Goal: Book appointment/travel/reservation

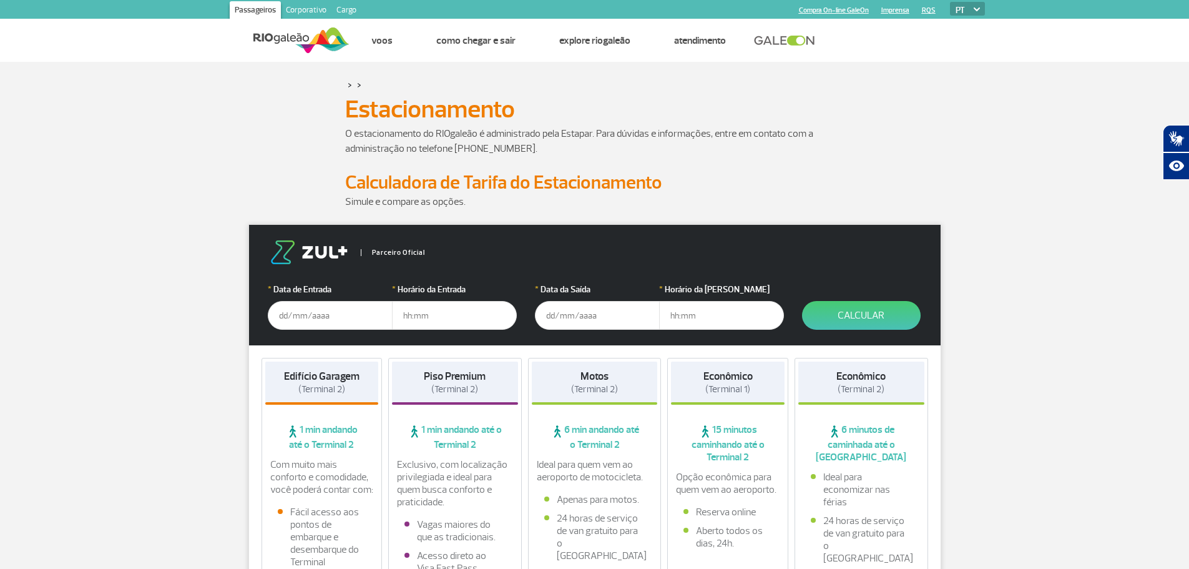
click at [295, 313] on input "text" at bounding box center [330, 315] width 125 height 29
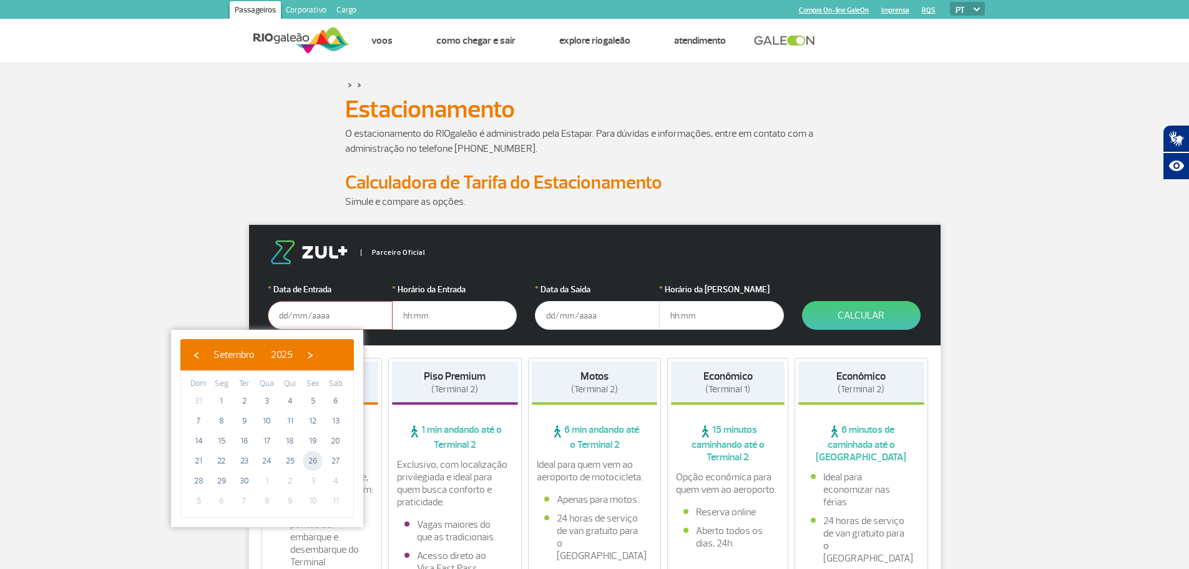
click at [313, 459] on span "26" at bounding box center [313, 461] width 20 height 20
type input "[DATE]"
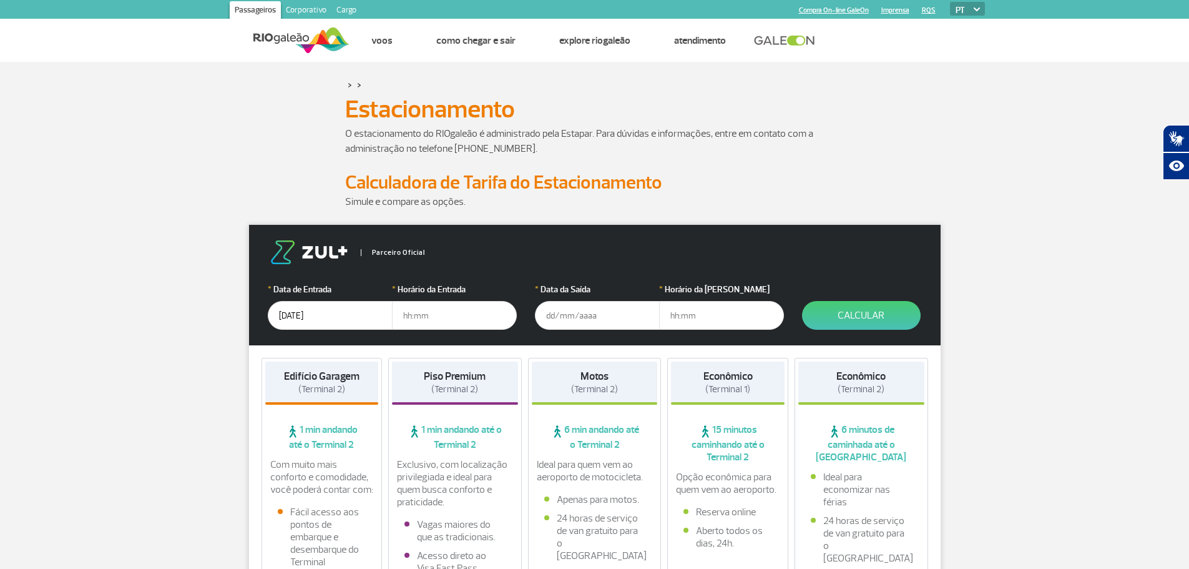
click at [404, 311] on input "text" at bounding box center [454, 315] width 125 height 29
type input "04:50"
click at [554, 309] on input "text" at bounding box center [597, 315] width 125 height 29
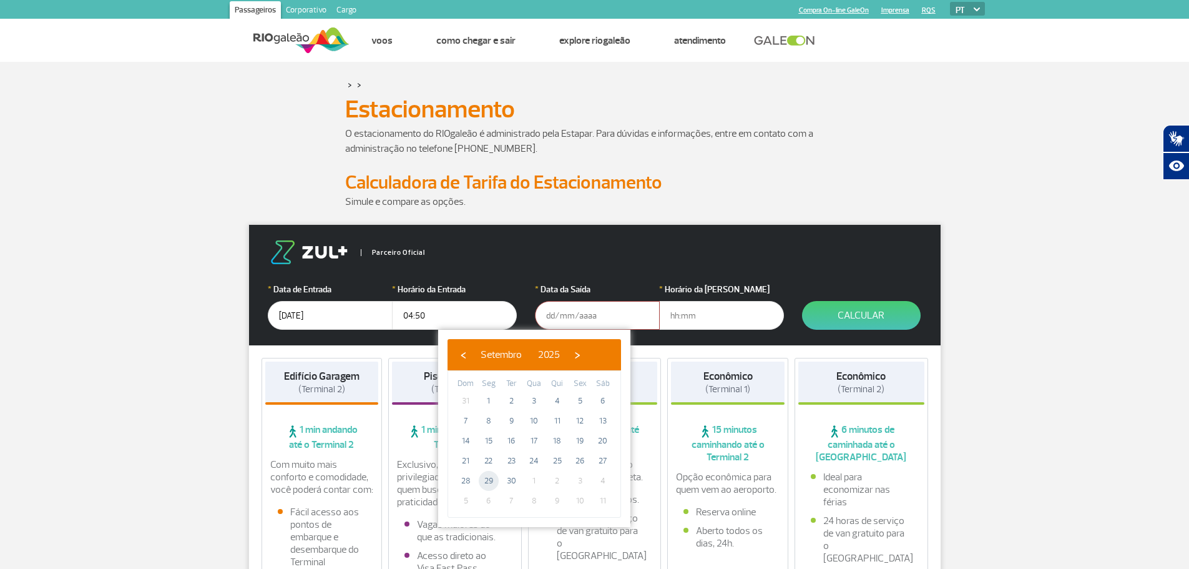
click at [491, 482] on span "29" at bounding box center [489, 481] width 20 height 20
type input "[DATE]"
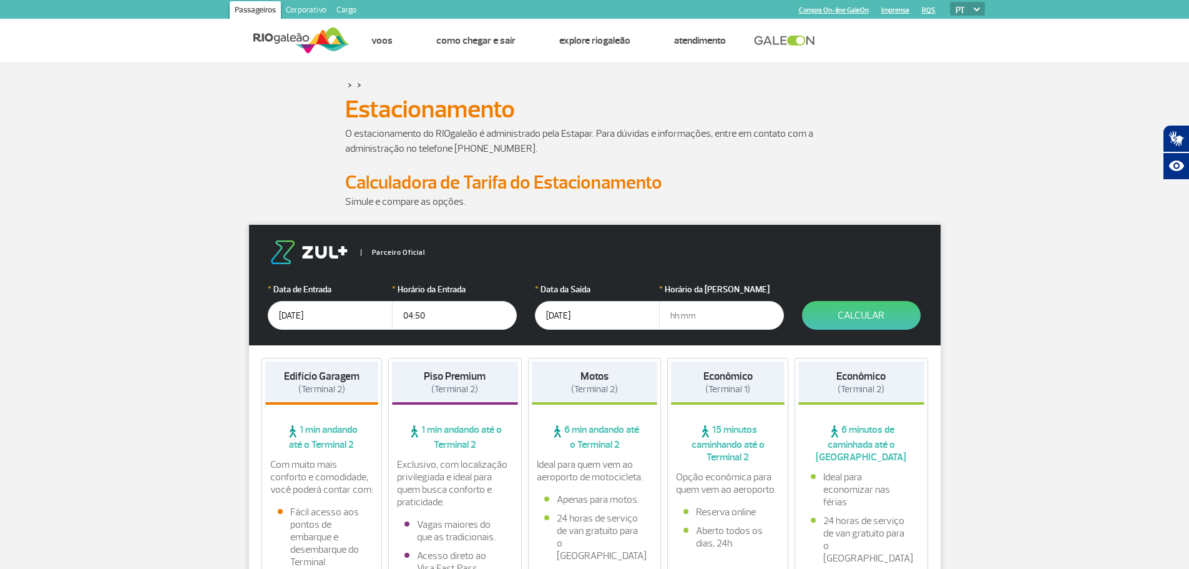
click at [668, 316] on input "text" at bounding box center [721, 315] width 125 height 29
type input "22:30"
click at [829, 312] on button "Calcular" at bounding box center [861, 315] width 119 height 29
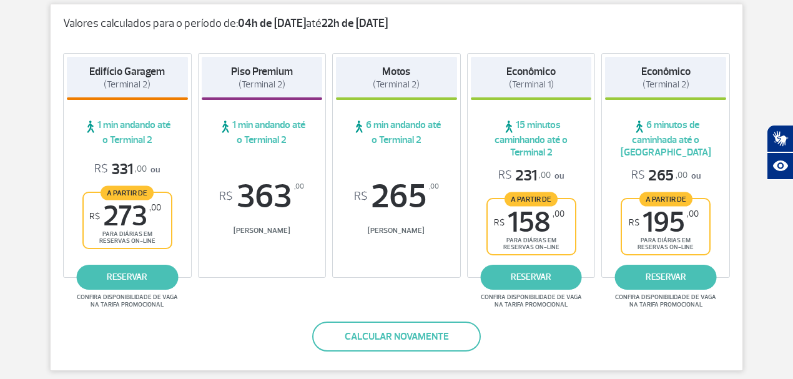
scroll to position [270, 0]
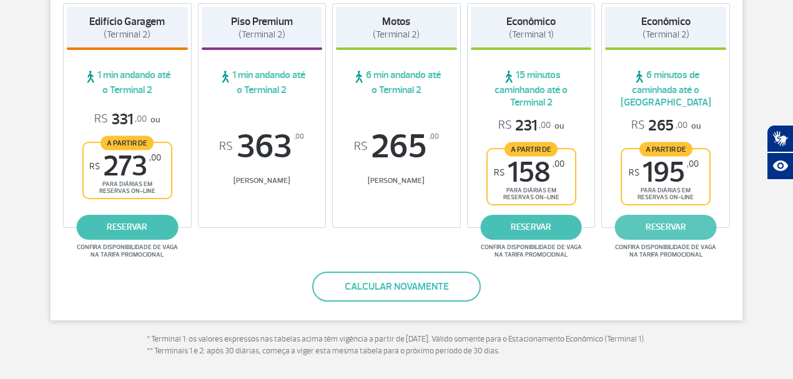
click at [651, 230] on link "reservar" at bounding box center [666, 227] width 102 height 25
click at [666, 231] on link "reservar" at bounding box center [666, 227] width 102 height 25
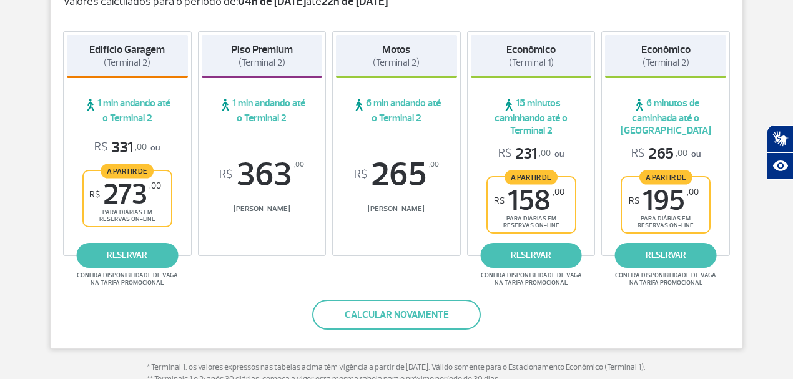
scroll to position [250, 0]
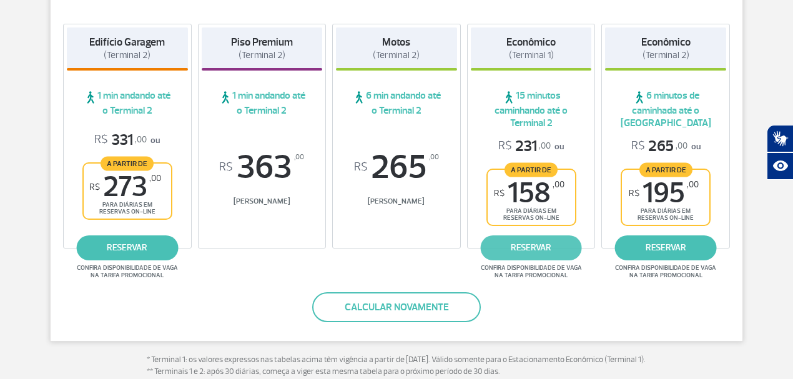
click at [521, 251] on link "reservar" at bounding box center [531, 247] width 102 height 25
